Goal: Task Accomplishment & Management: Manage account settings

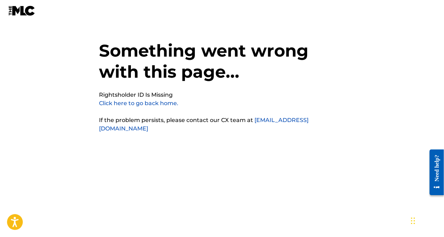
click at [168, 102] on link "Click here to go back home." at bounding box center [138, 103] width 79 height 7
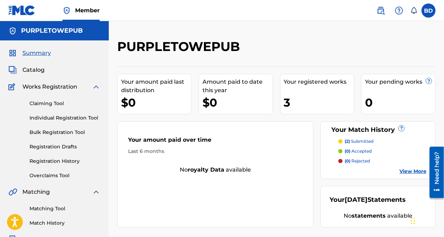
click at [368, 143] on p "(2) submitted" at bounding box center [359, 141] width 29 height 6
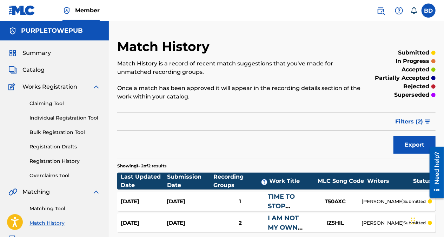
click at [30, 72] on span "Catalog" at bounding box center [33, 70] width 22 height 8
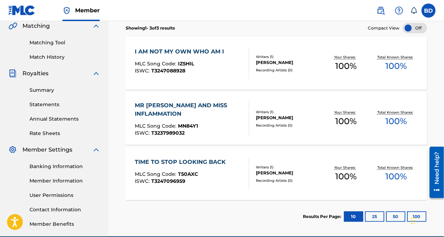
scroll to position [163, 0]
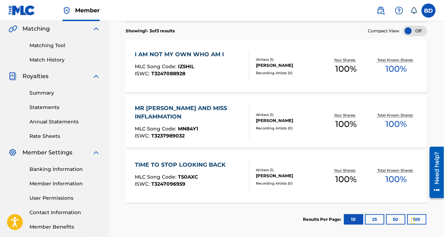
click at [429, 9] on label at bounding box center [429, 11] width 14 height 14
click at [429, 11] on input "BD [PERSON_NAME] [EMAIL_ADDRESS][DOMAIN_NAME] Notification Preferences Profile …" at bounding box center [429, 11] width 0 height 0
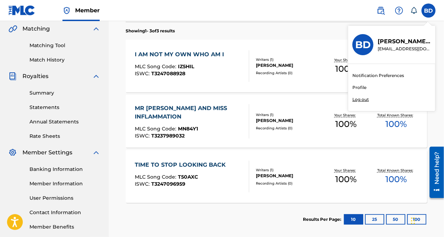
click at [362, 100] on div "Member BD BD [PERSON_NAME] [PERSON_NAME][EMAIL_ADDRESS][DOMAIN_NAME] Notificati…" at bounding box center [222, 54] width 444 height 435
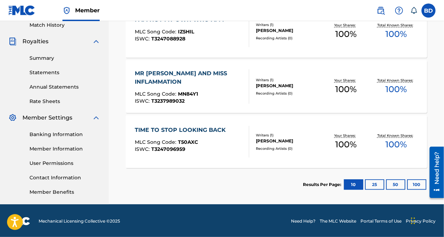
scroll to position [199, 0]
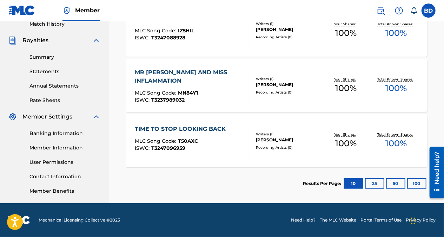
click at [44, 101] on link "Rate Sheets" at bounding box center [64, 100] width 71 height 7
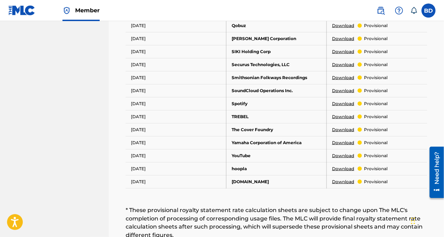
scroll to position [440, 0]
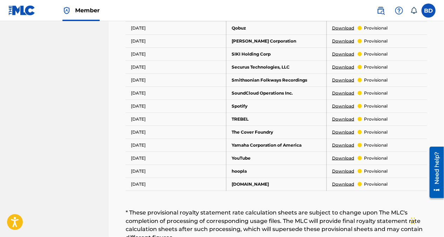
click at [341, 156] on link "Download" at bounding box center [343, 158] width 22 height 6
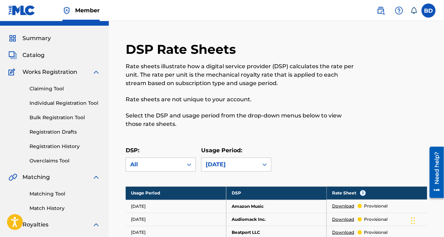
scroll to position [0, 0]
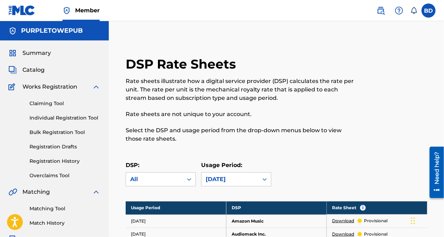
click at [38, 120] on link "Individual Registration Tool" at bounding box center [64, 117] width 71 height 7
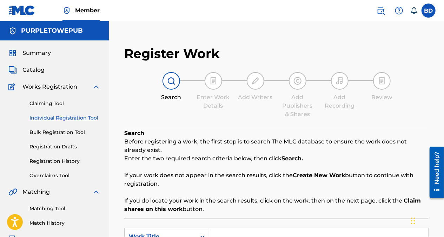
click at [30, 72] on span "Catalog" at bounding box center [33, 70] width 22 height 8
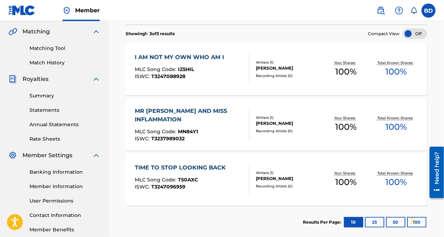
scroll to position [161, 0]
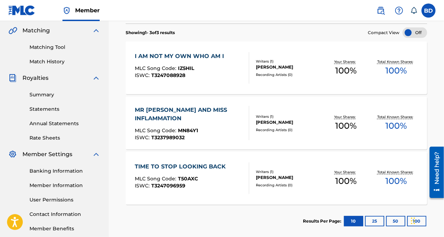
click at [431, 15] on label at bounding box center [429, 11] width 14 height 14
click at [429, 11] on input "BD [PERSON_NAME] [EMAIL_ADDRESS][DOMAIN_NAME] Notification Preferences Profile …" at bounding box center [429, 11] width 0 height 0
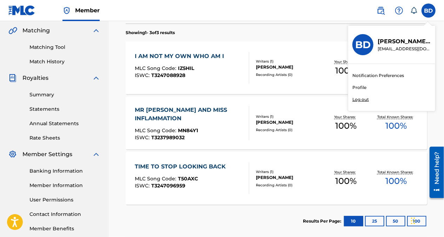
click at [365, 100] on div "Member BD BD [PERSON_NAME] [PERSON_NAME][EMAIL_ADDRESS][DOMAIN_NAME] Notificati…" at bounding box center [222, 56] width 444 height 435
